Goal: Check status: Check status

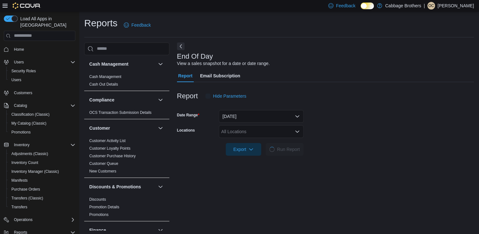
scroll to position [2, 0]
